Goal: Find specific page/section: Find specific page/section

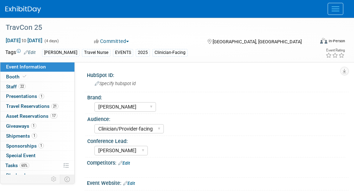
select select "[PERSON_NAME]"
select select "Clinician/Provider-facing"
select select "[PERSON_NAME]"
click at [25, 100] on link "1 Presentations 1" at bounding box center [37, 97] width 74 height 10
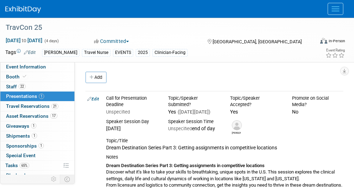
click at [307, 132] on div "[PERSON_NAME]" at bounding box center [286, 127] width 124 height 16
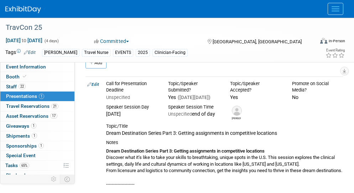
scroll to position [7, 0]
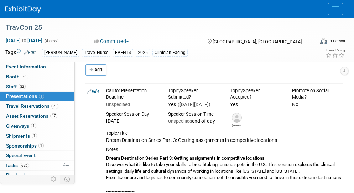
click at [0, 0] on icon at bounding box center [0, 0] width 0 height 0
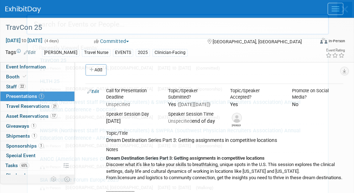
scroll to position [0, 0]
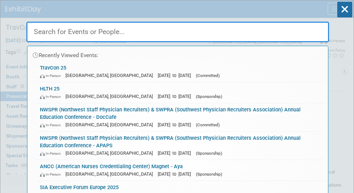
click at [227, 36] on input "text" at bounding box center [177, 32] width 302 height 21
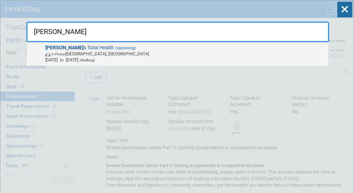
type input "[PERSON_NAME]"
click at [72, 57] on span "In-Person [GEOGRAPHIC_DATA], [GEOGRAPHIC_DATA]" at bounding box center [185, 54] width 280 height 6
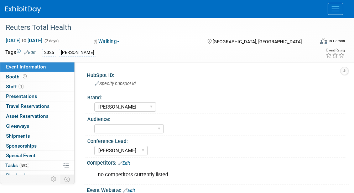
select select "[PERSON_NAME]"
click at [12, 86] on span "Staff 1" at bounding box center [15, 87] width 18 height 6
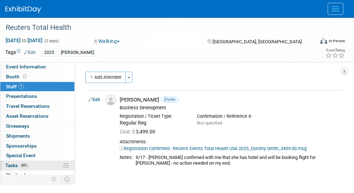
click at [36, 165] on link "89% Tasks 89%" at bounding box center [37, 166] width 74 height 10
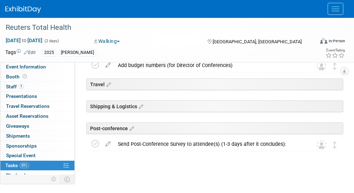
scroll to position [48, 0]
click at [226, 168] on div "Uncategorized Reuters Total Health Chicago, IL Oct 28, 2025 to Oct 29, 2025 (Wa…" at bounding box center [213, 112] width 259 height 136
